Goal: Task Accomplishment & Management: Use online tool/utility

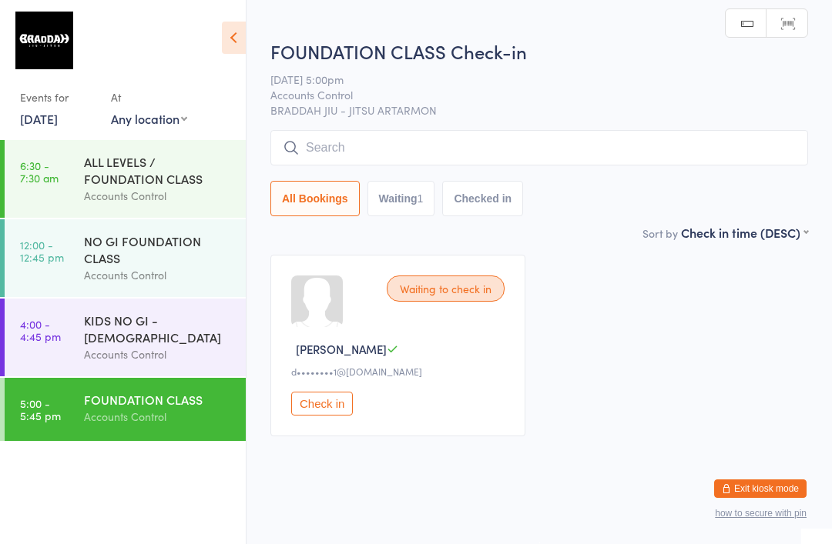
click at [601, 166] on input "search" at bounding box center [539, 147] width 538 height 35
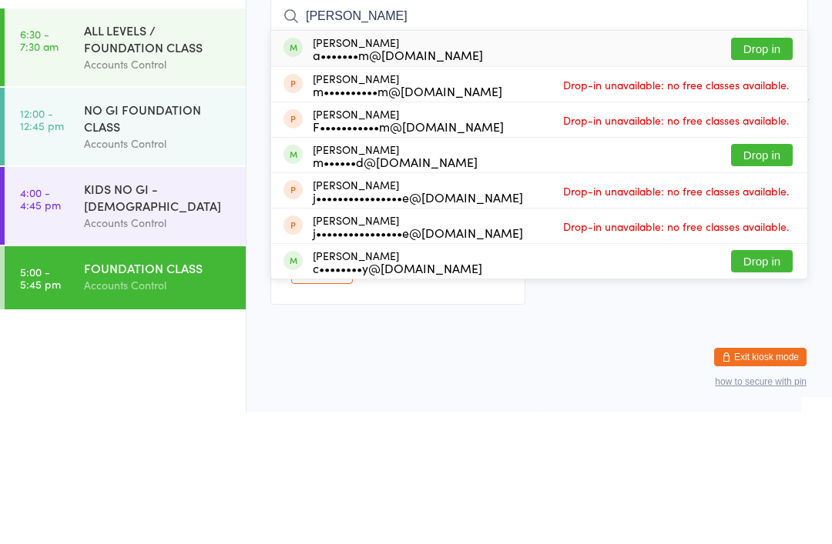
type input "[PERSON_NAME]"
click at [764, 169] on button "Drop in" at bounding box center [762, 180] width 62 height 22
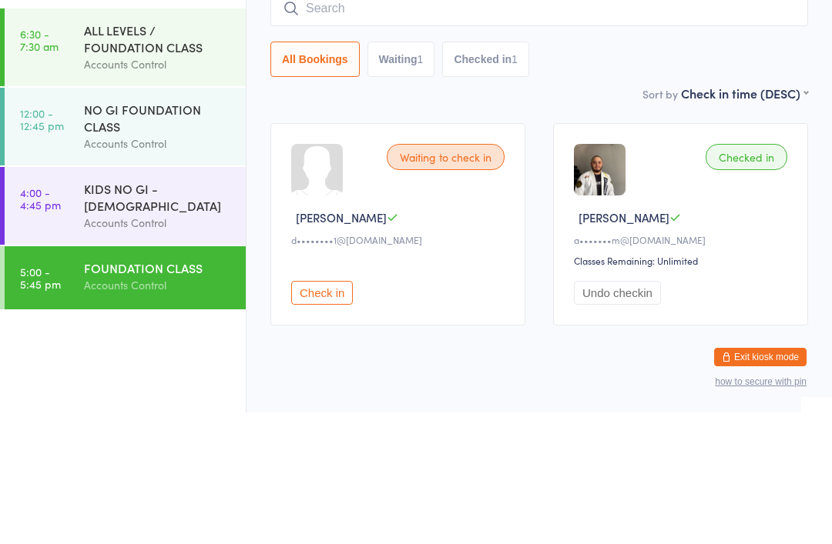
scroll to position [38, 0]
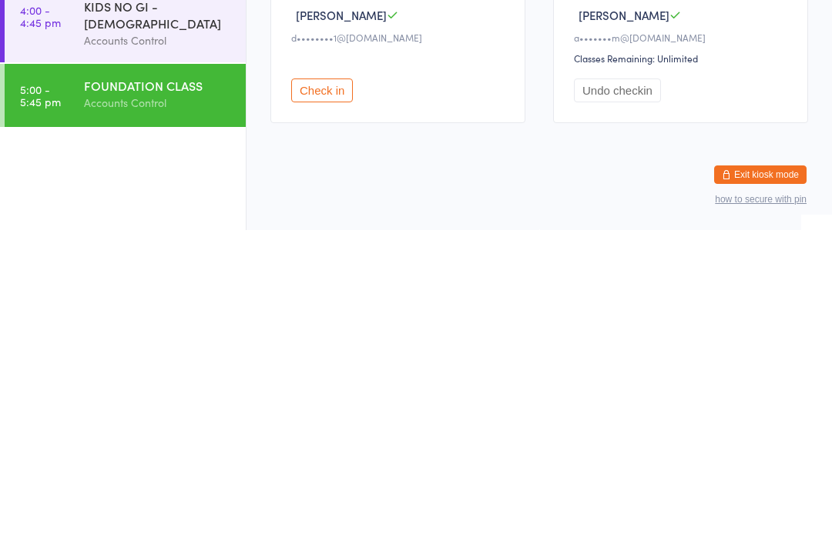
click at [188, 346] on div "Accounts Control" at bounding box center [158, 355] width 149 height 18
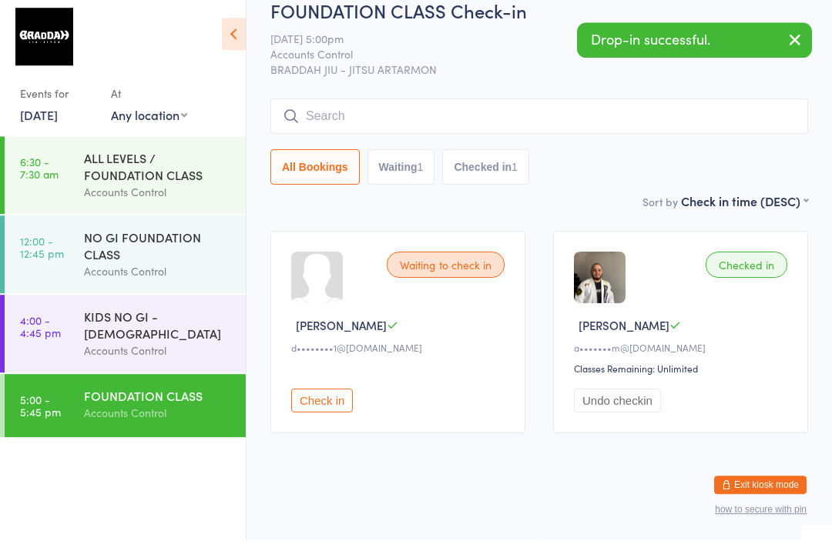
scroll to position [0, 0]
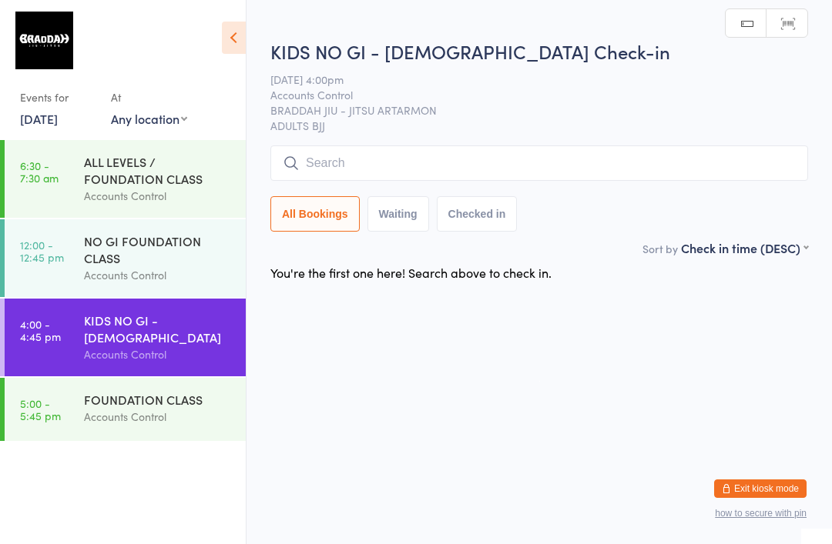
click at [148, 335] on div "KIDS NO GI - [DEMOGRAPHIC_DATA]" at bounding box center [158, 329] width 149 height 34
click at [350, 160] on input "search" at bounding box center [539, 163] width 538 height 35
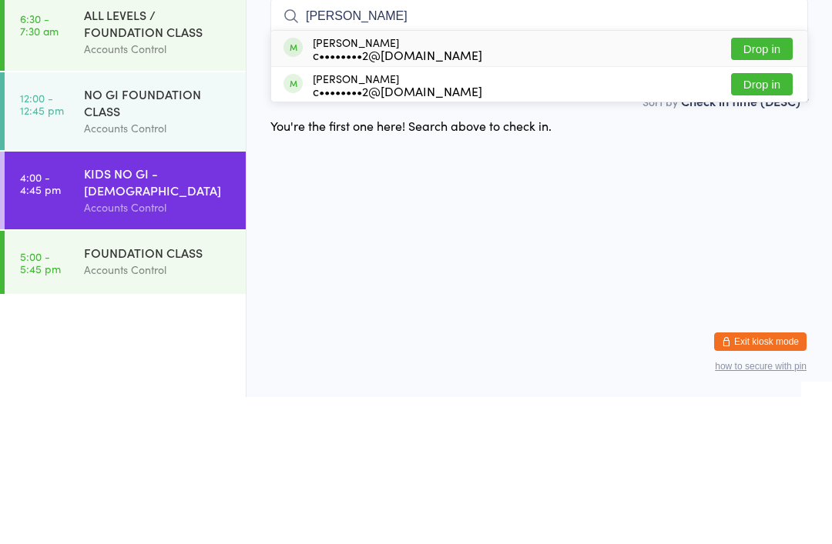
type input "[PERSON_NAME]"
click at [788, 220] on button "Drop in" at bounding box center [762, 231] width 62 height 22
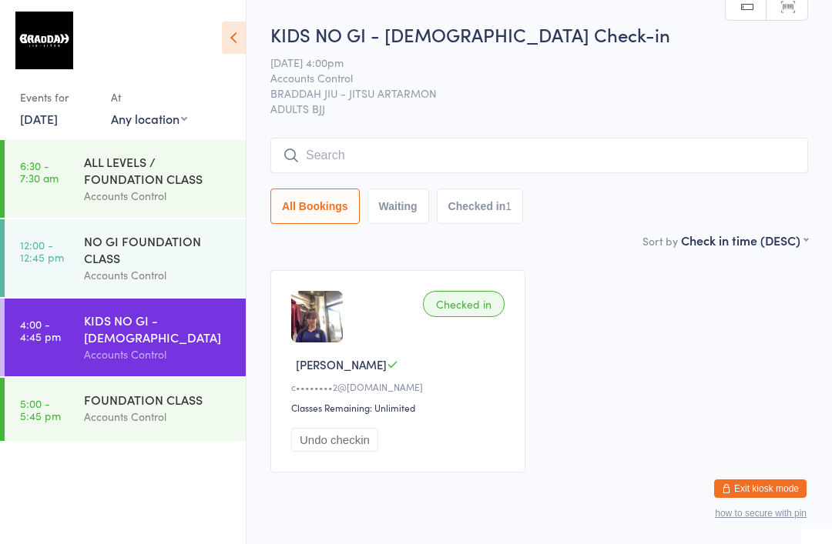
click at [669, 149] on input "search" at bounding box center [539, 155] width 538 height 35
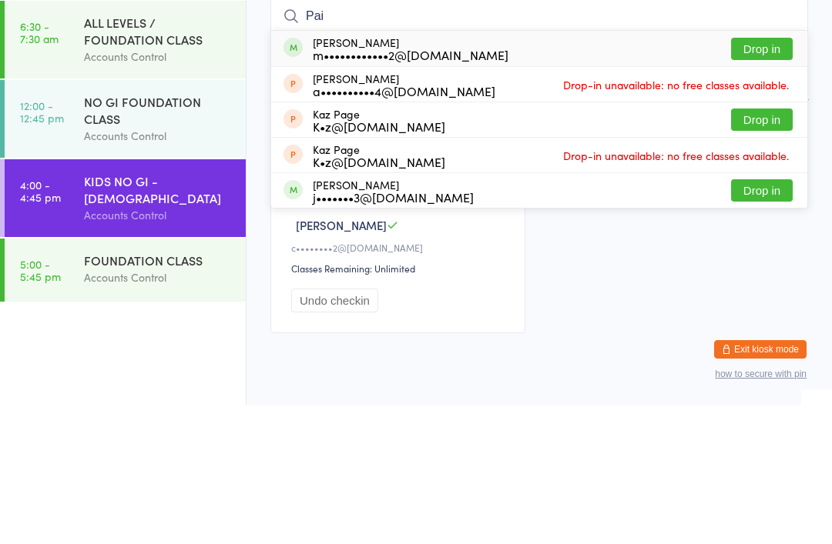
type input "Pai"
click at [771, 177] on button "Drop in" at bounding box center [762, 188] width 62 height 22
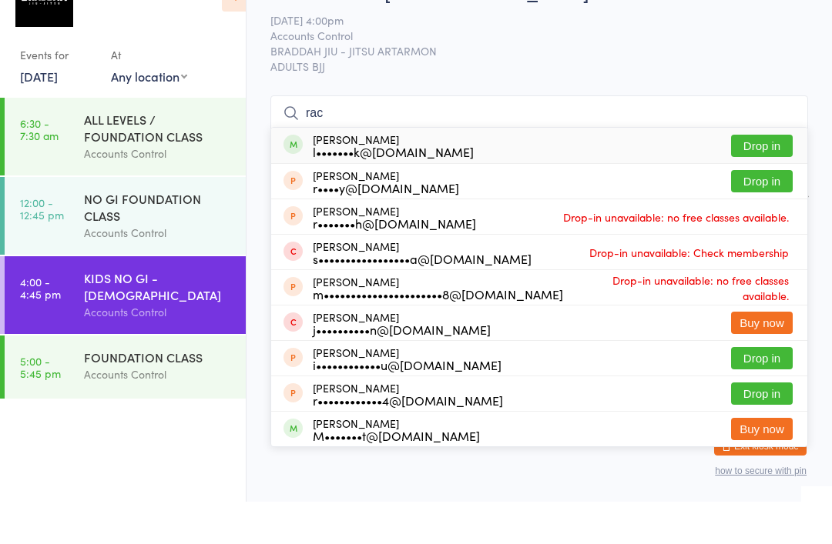
type input "rac"
click at [757, 177] on button "Drop in" at bounding box center [762, 188] width 62 height 22
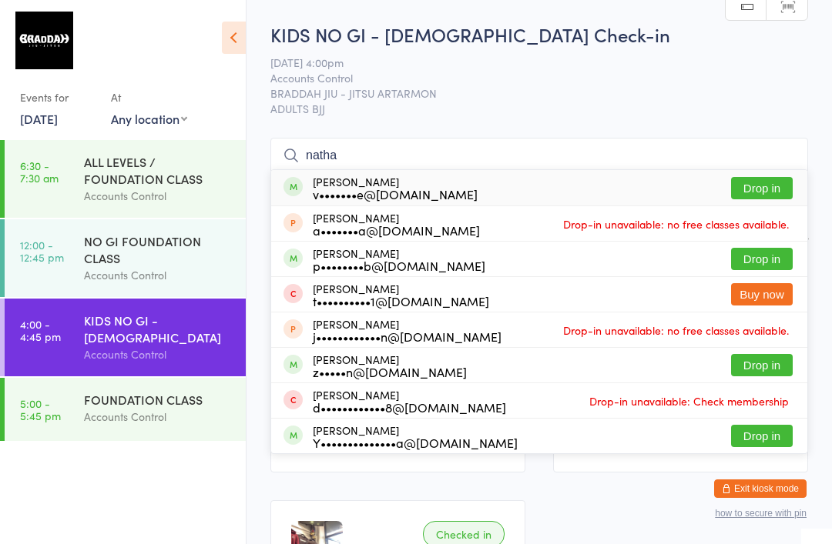
type input "natha"
click at [766, 195] on button "Drop in" at bounding box center [762, 188] width 62 height 22
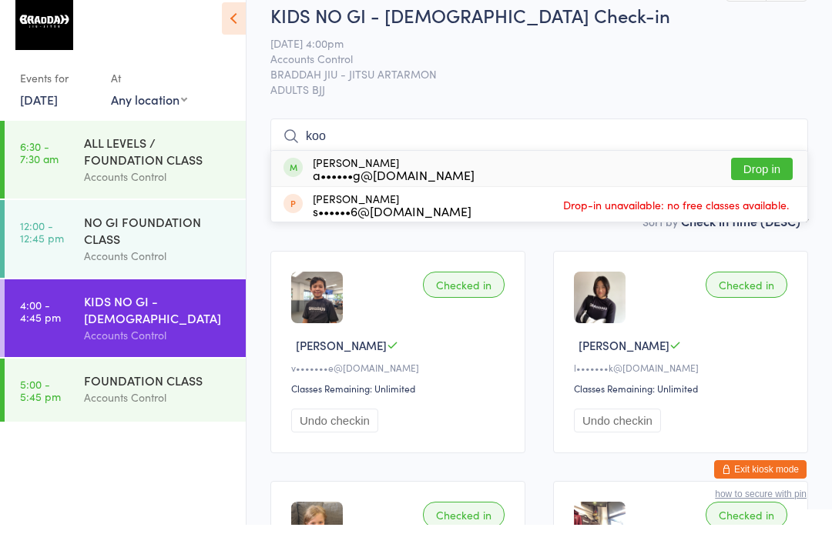
type input "koo"
click at [771, 177] on button "Drop in" at bounding box center [762, 188] width 62 height 22
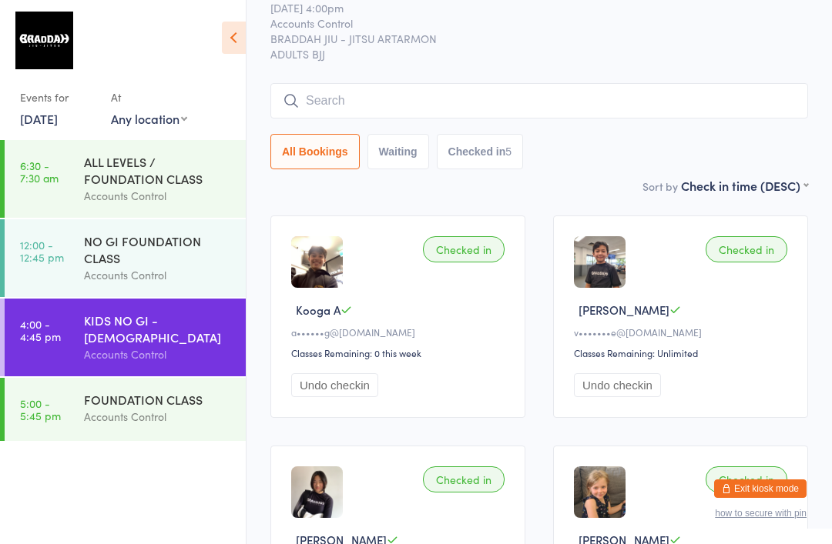
scroll to position [49, 0]
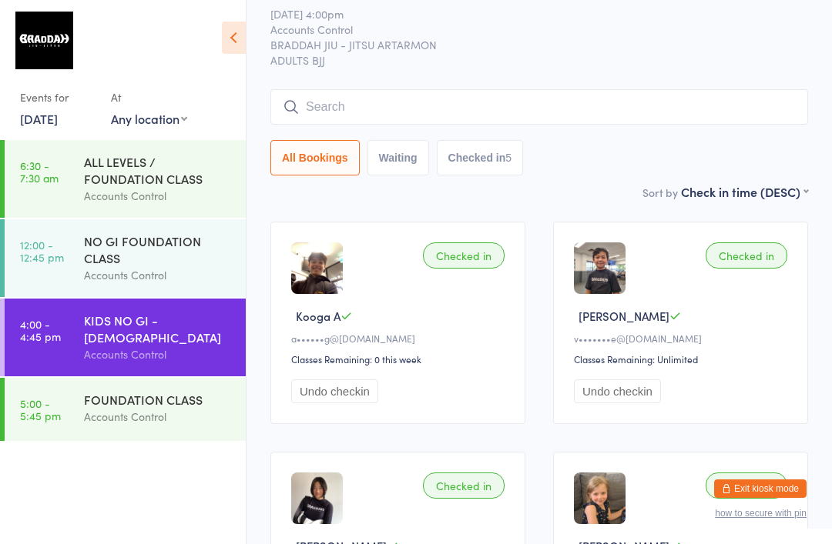
click at [723, 121] on input "search" at bounding box center [539, 106] width 538 height 35
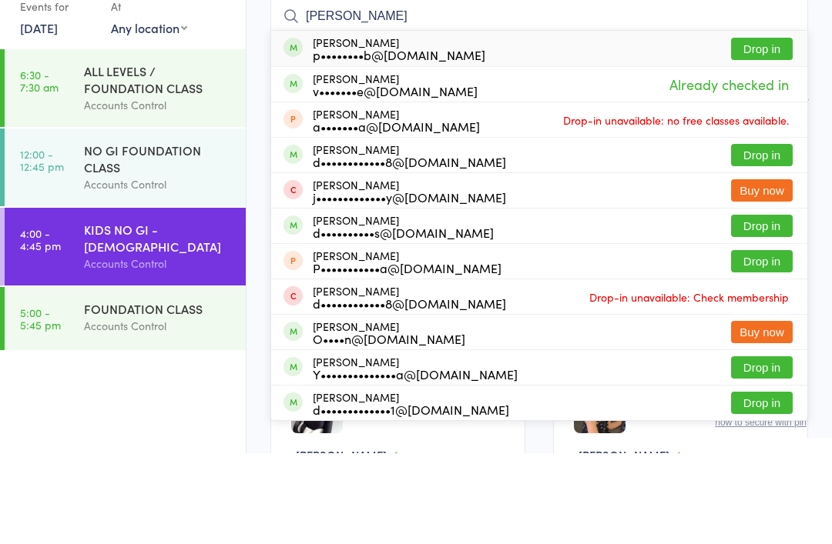
type input "[PERSON_NAME]"
click at [782, 129] on button "Drop in" at bounding box center [762, 140] width 62 height 22
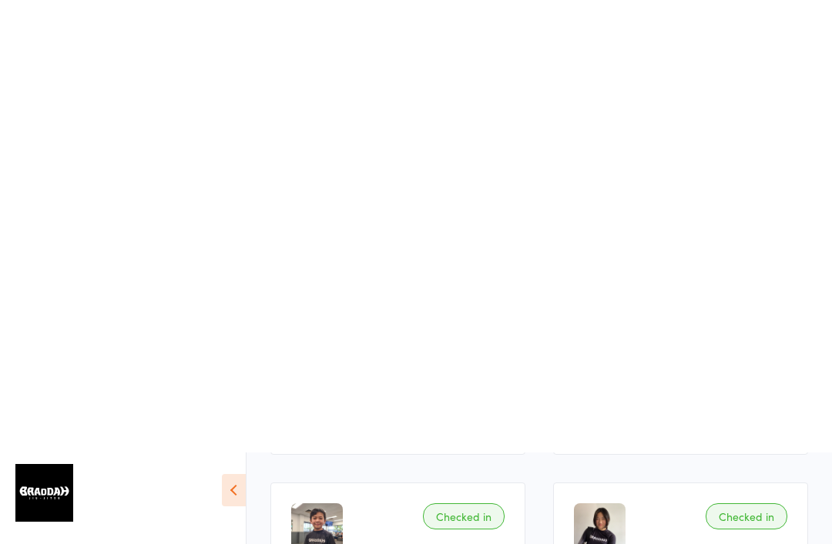
scroll to position [0, 0]
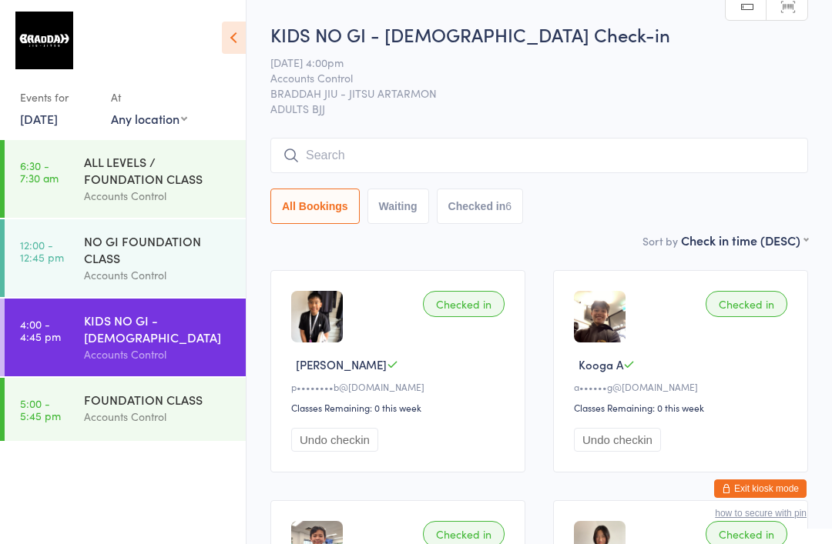
click at [400, 154] on input "search" at bounding box center [539, 155] width 538 height 35
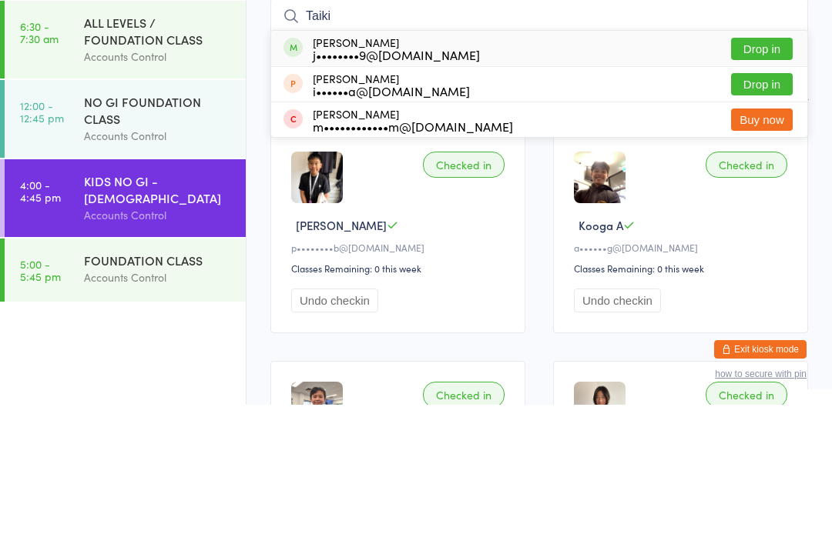
type input "Taiki"
click at [709, 170] on div "taiki araki j••••••••9@[DOMAIN_NAME] Drop in" at bounding box center [539, 187] width 536 height 35
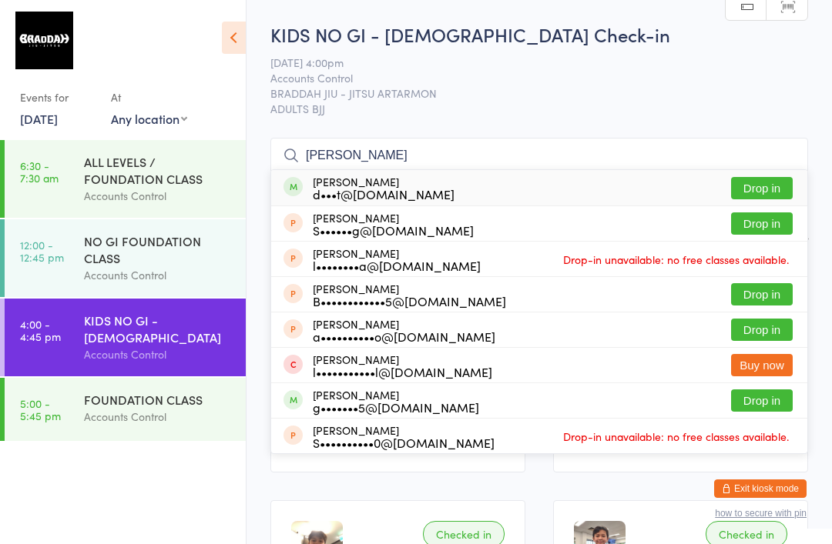
type input "[PERSON_NAME]"
click at [752, 183] on button "Drop in" at bounding box center [762, 188] width 62 height 22
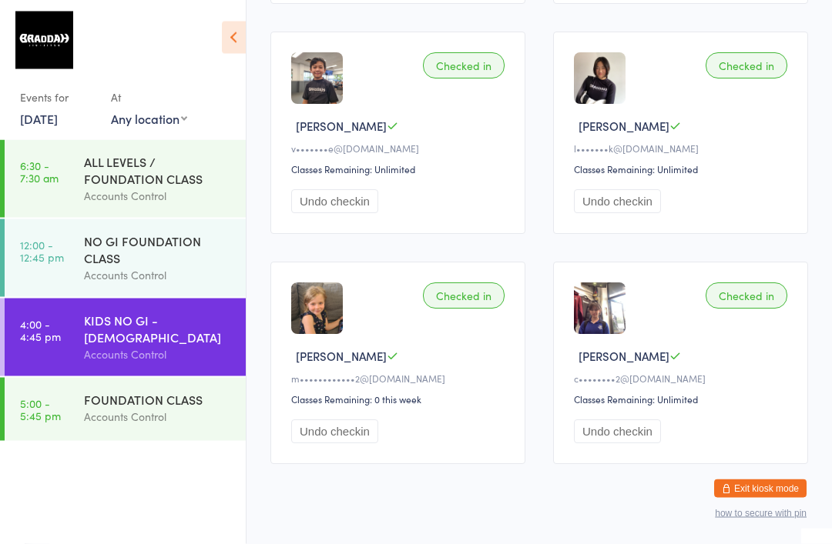
scroll to position [704, 0]
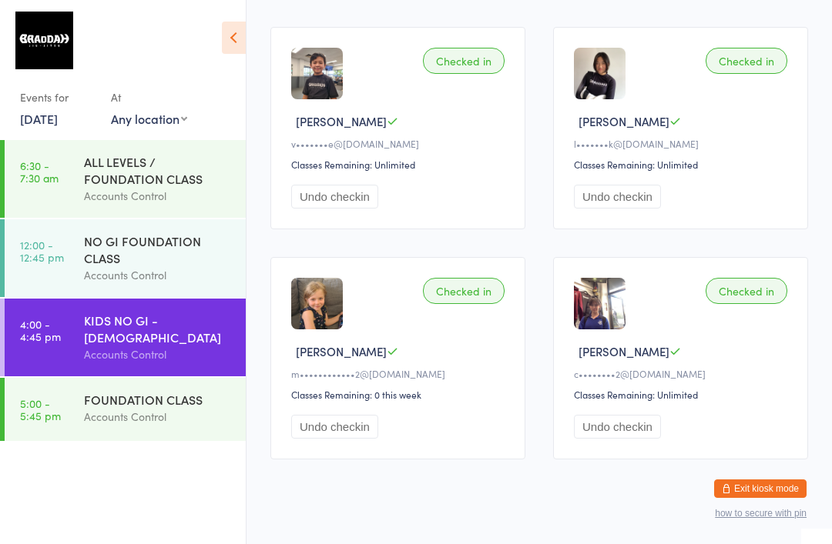
click at [190, 243] on div "NO GI FOUNDATION CLASS" at bounding box center [158, 250] width 149 height 34
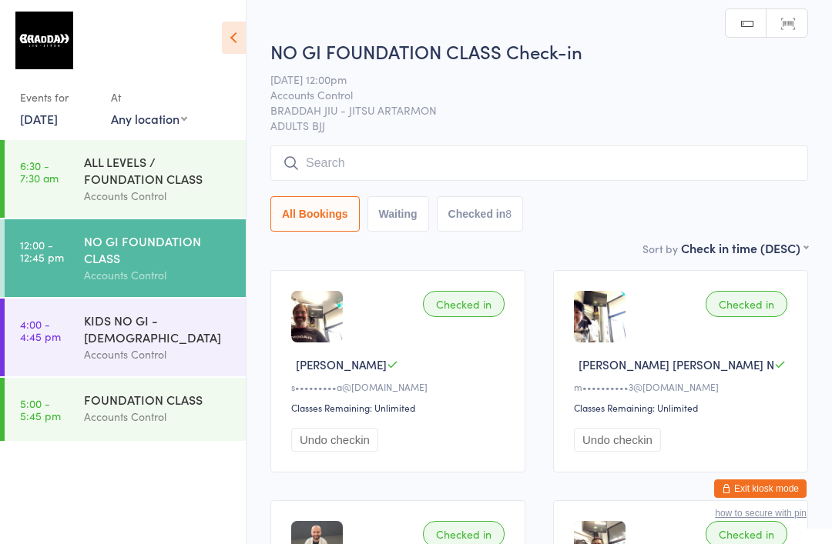
click at [182, 346] on div "Accounts Control" at bounding box center [158, 355] width 149 height 18
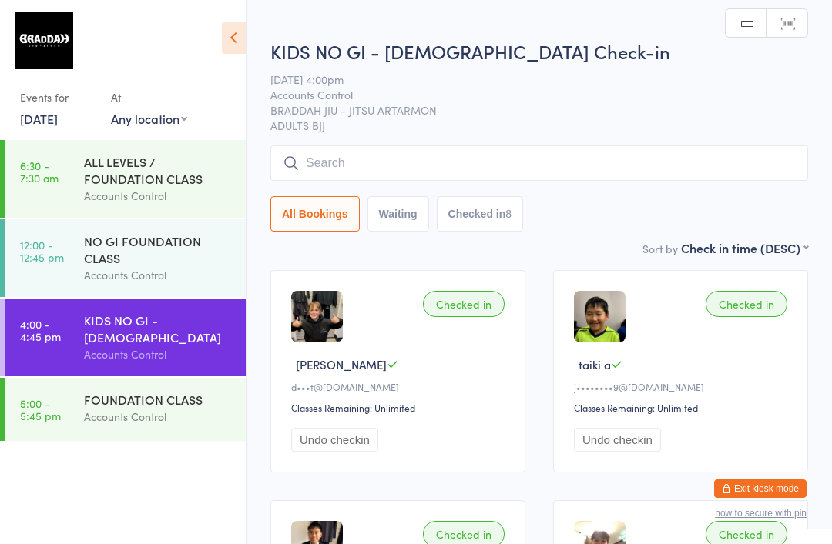
click at [300, 166] on input "search" at bounding box center [539, 163] width 538 height 35
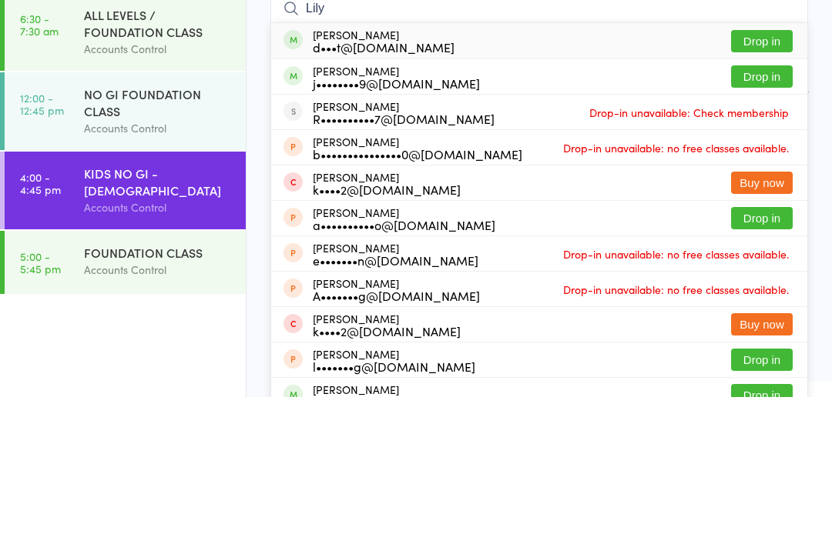
type input "Lily"
click at [782, 177] on button "Drop in" at bounding box center [762, 188] width 62 height 22
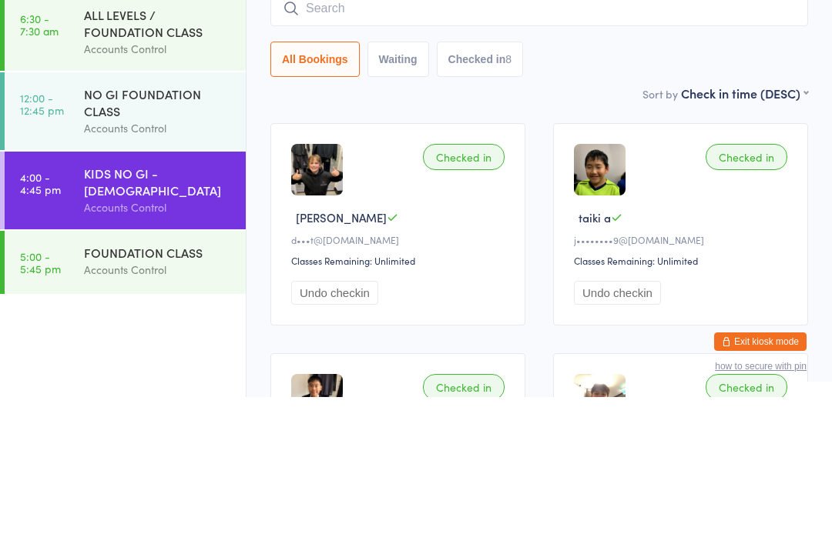
scroll to position [147, 0]
